Goal: Information Seeking & Learning: Learn about a topic

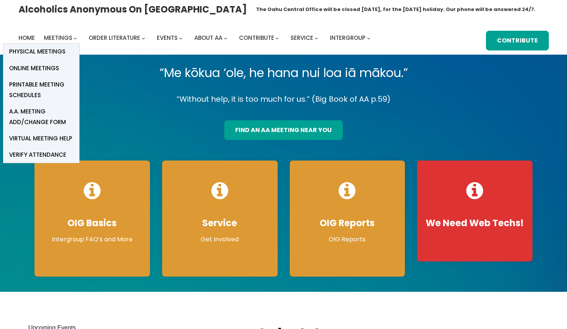
scroll to position [1, 0]
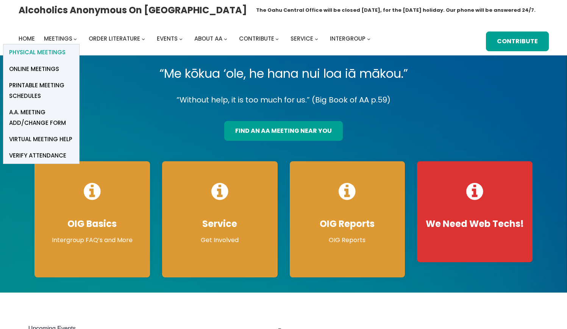
click at [59, 51] on span "Physical Meetings" at bounding box center [37, 52] width 56 height 11
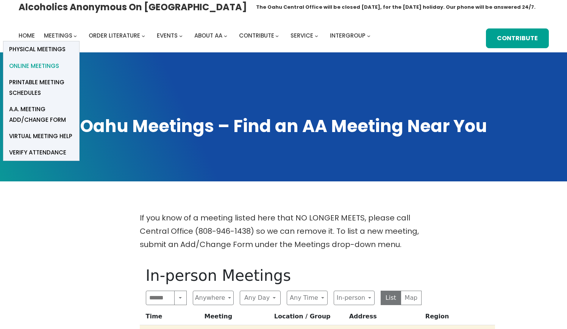
scroll to position [5, 0]
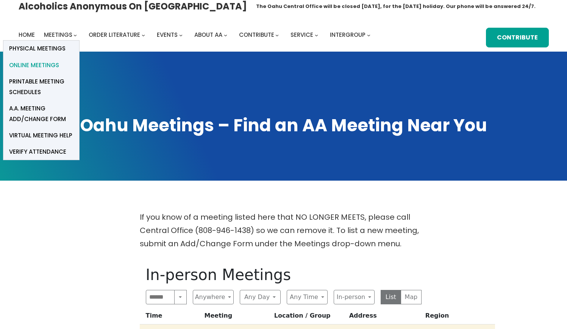
click at [55, 65] on span "Online Meetings" at bounding box center [34, 65] width 50 height 11
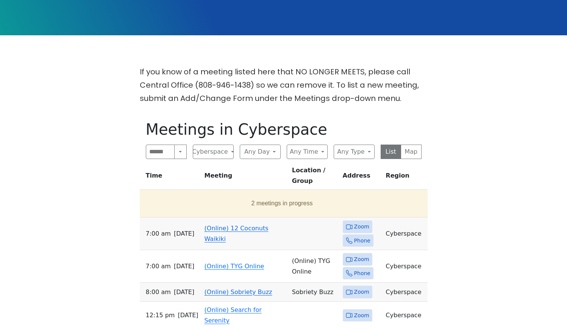
scroll to position [149, 0]
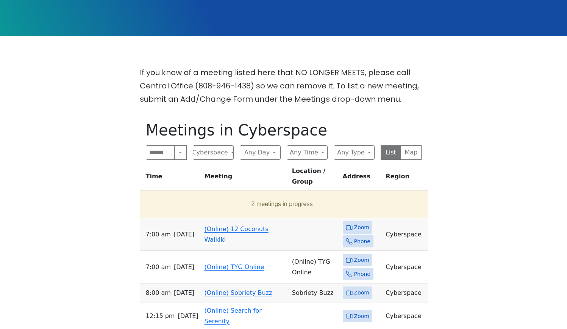
click at [240, 225] on link "(Online) 12 Coconuts Waikiki" at bounding box center [237, 234] width 64 height 18
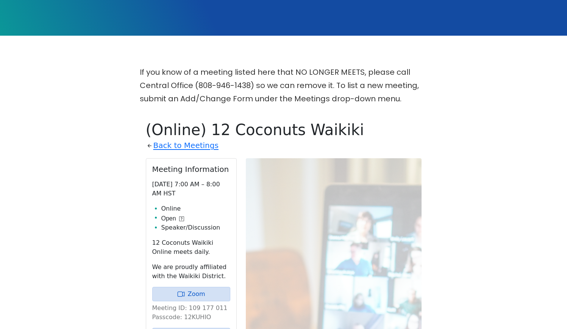
scroll to position [264, 0]
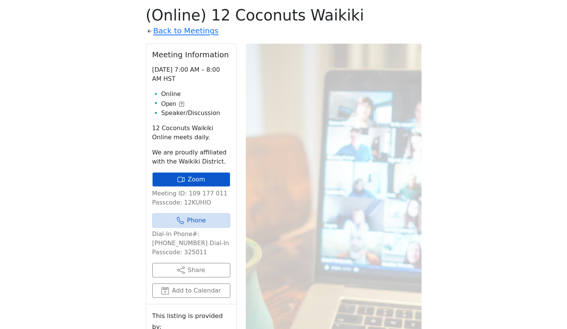
click at [213, 180] on link "Zoom" at bounding box center [191, 179] width 78 height 14
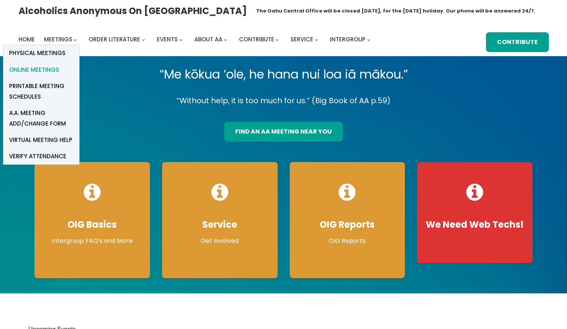
click at [46, 68] on span "Online Meetings" at bounding box center [34, 69] width 50 height 11
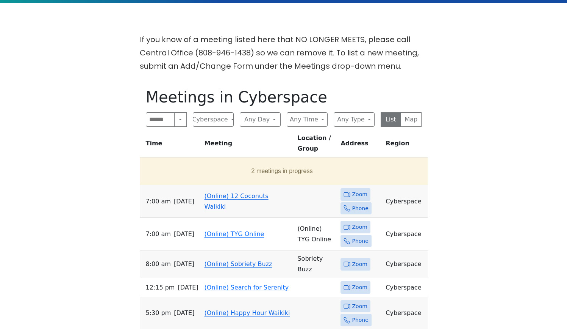
scroll to position [184, 0]
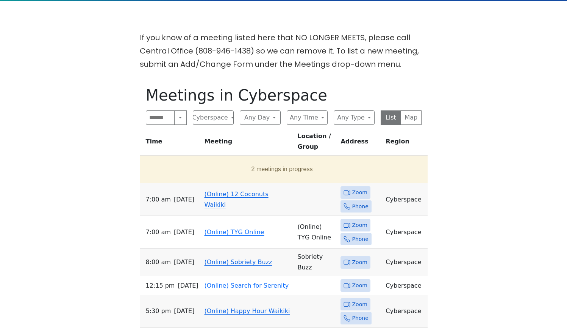
click at [358, 192] on span "Zoom" at bounding box center [359, 192] width 15 height 9
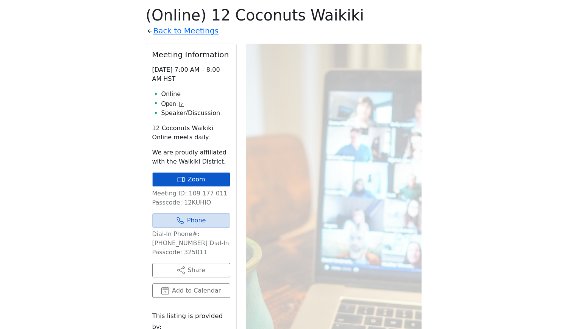
scroll to position [262, 0]
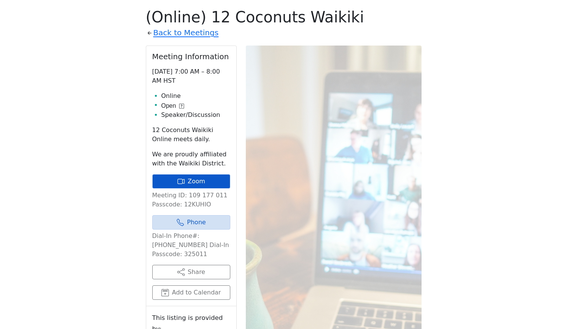
click at [188, 176] on link "Zoom" at bounding box center [191, 181] width 78 height 14
